Goal: Information Seeking & Learning: Learn about a topic

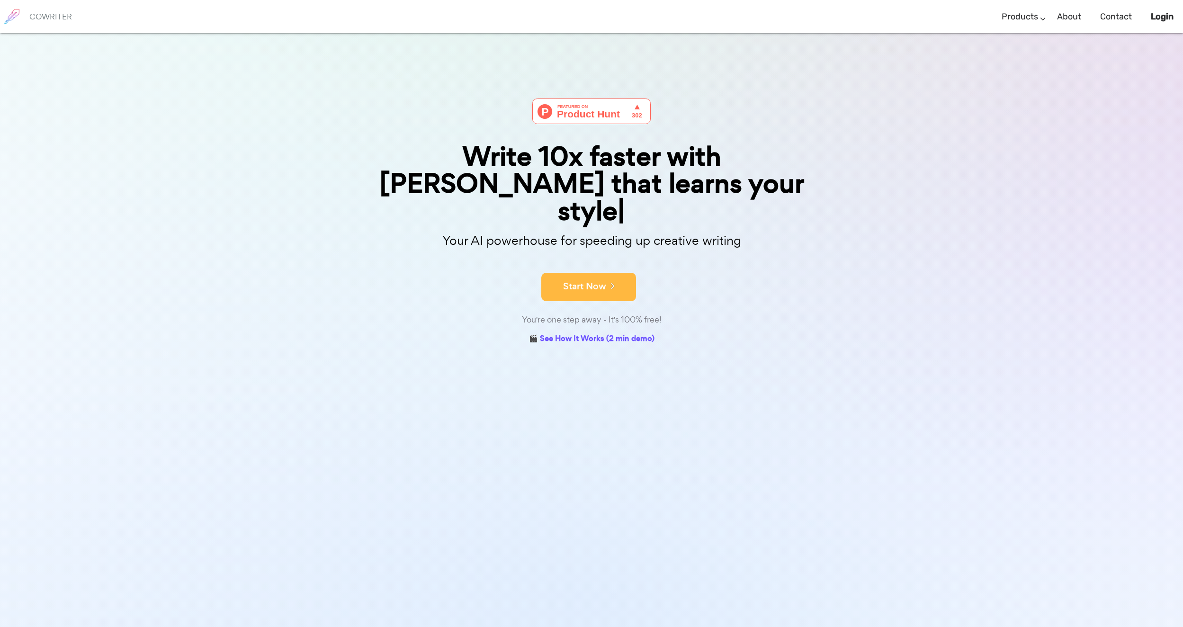
click at [582, 273] on button "Start Now" at bounding box center [588, 287] width 95 height 28
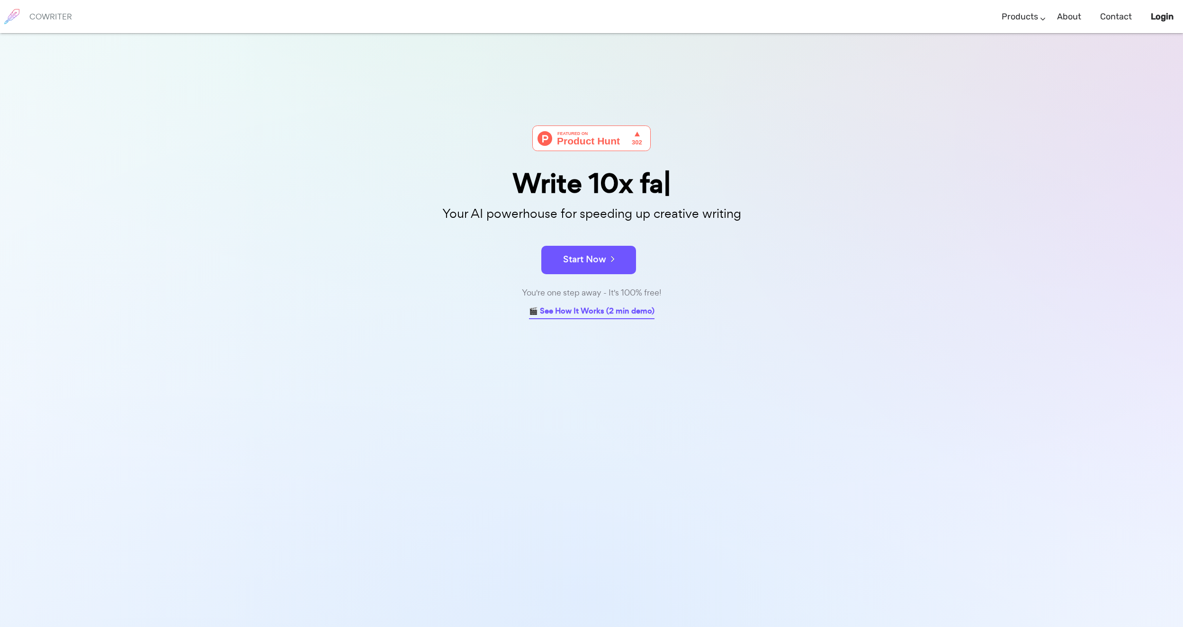
click at [582, 315] on link "🎬 See How It Works (2 min demo)" at bounding box center [591, 311] width 125 height 15
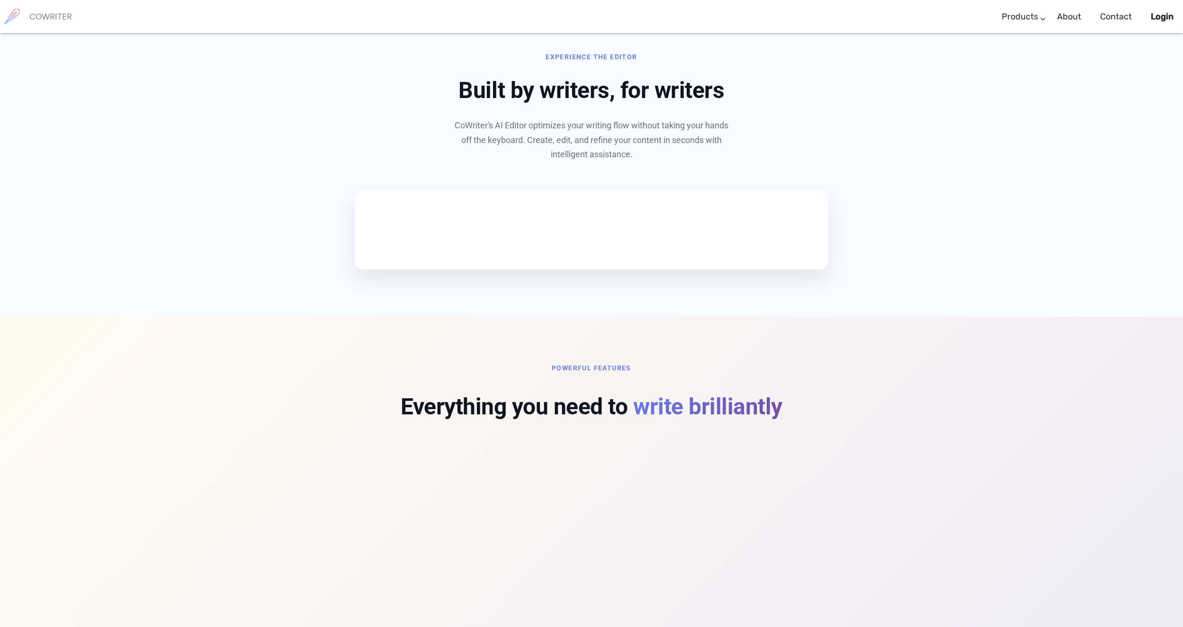
scroll to position [597, 0]
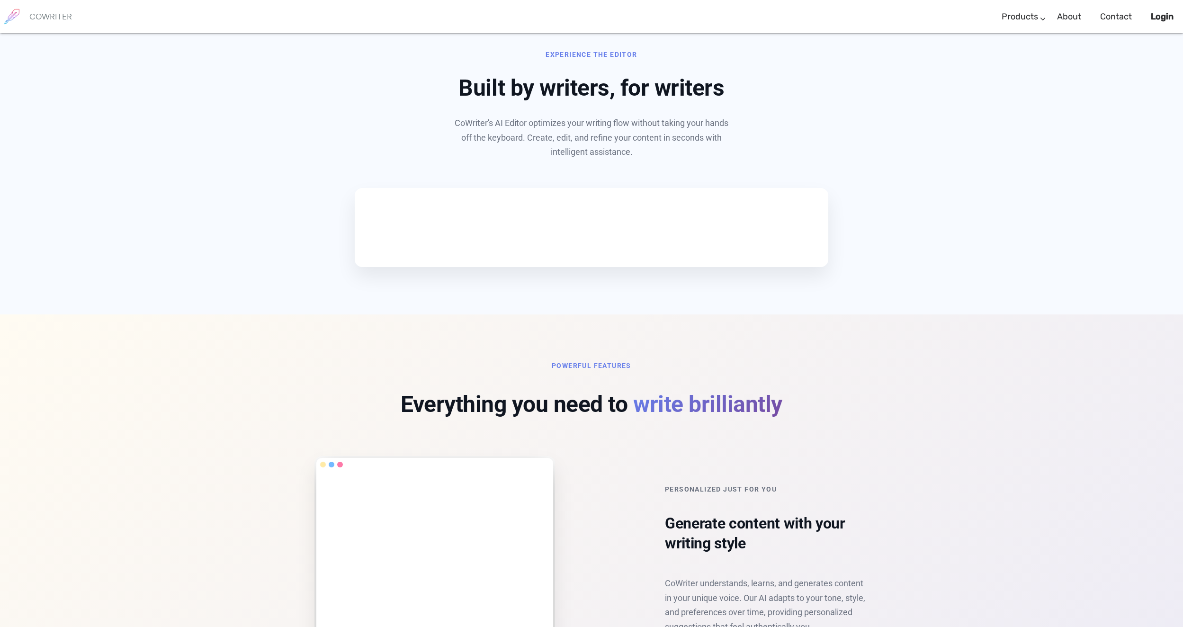
click at [468, 261] on video at bounding box center [428, 225] width 142 height 71
click at [296, 267] on div "Experience the Editor Built by writers, for writers CoWriter's AI Editor optimi…" at bounding box center [591, 157] width 625 height 219
click at [499, 261] on video at bounding box center [428, 225] width 142 height 71
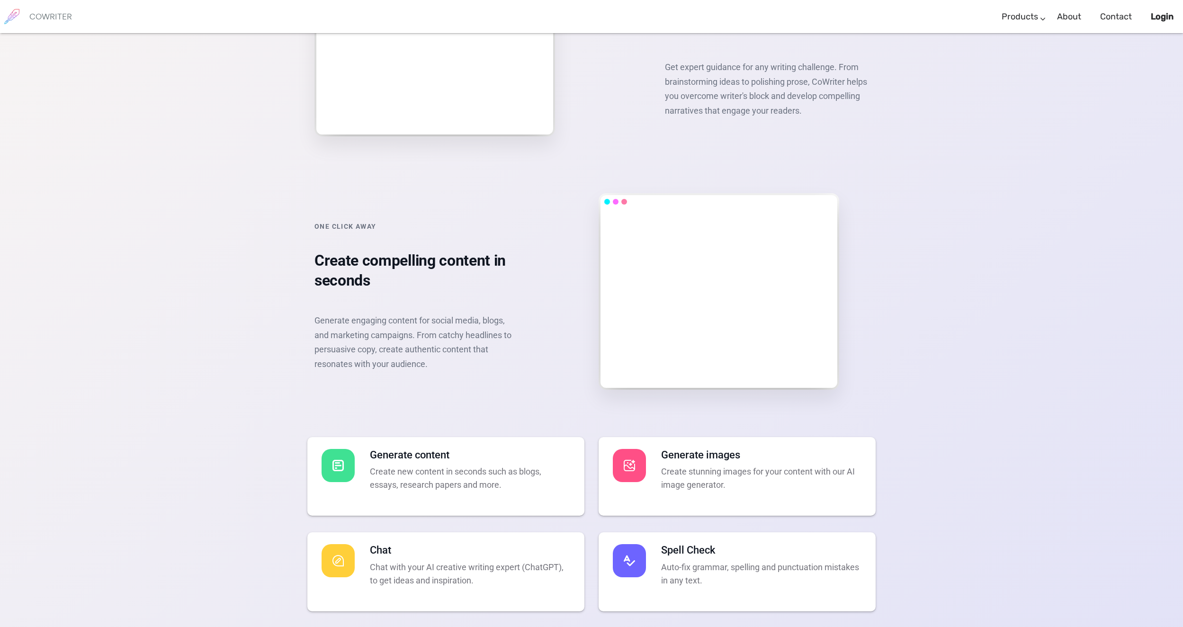
scroll to position [1904, 0]
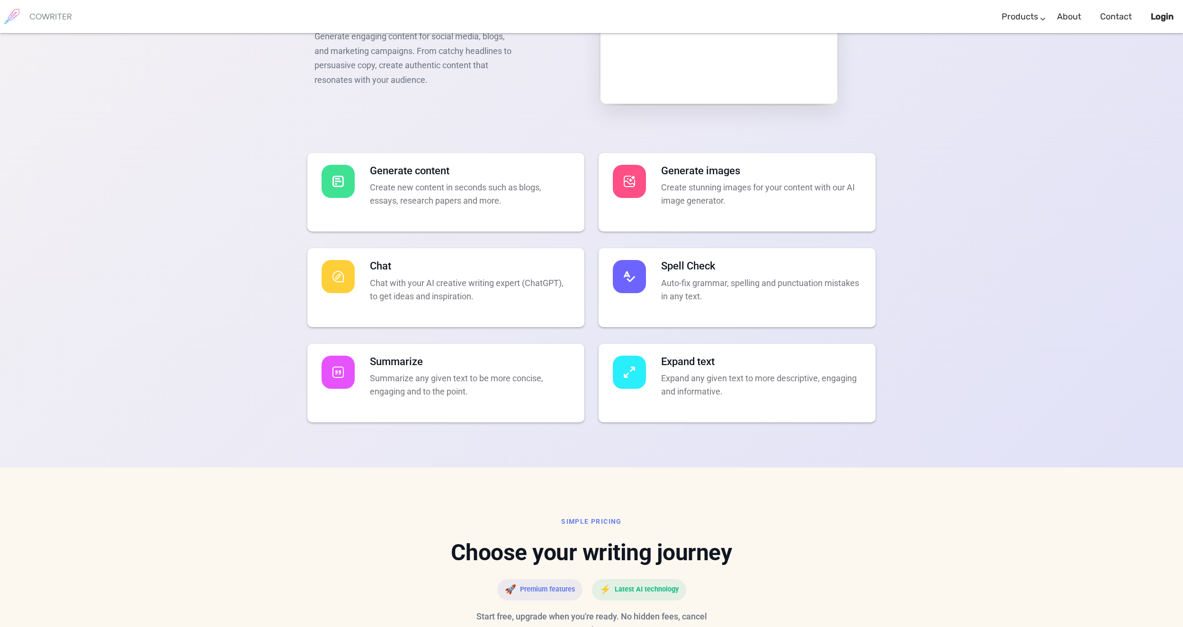
click at [424, 177] on h4 "Generate content" at bounding box center [470, 171] width 200 height 12
